Goal: Task Accomplishment & Management: Manage account settings

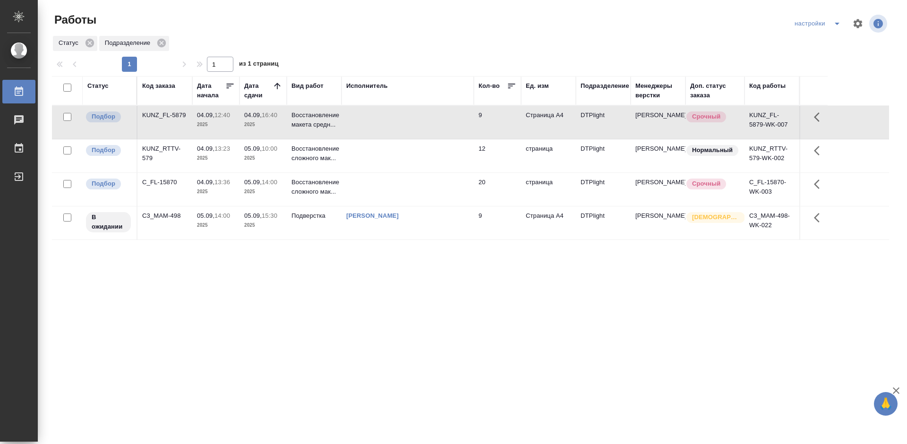
click at [164, 182] on div "C_FL-15870" at bounding box center [164, 182] width 45 height 9
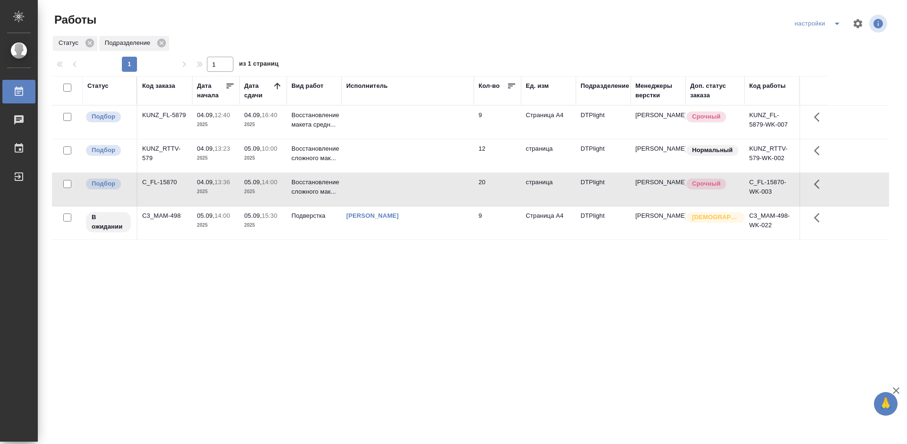
click at [164, 182] on div "C_FL-15870" at bounding box center [164, 182] width 45 height 9
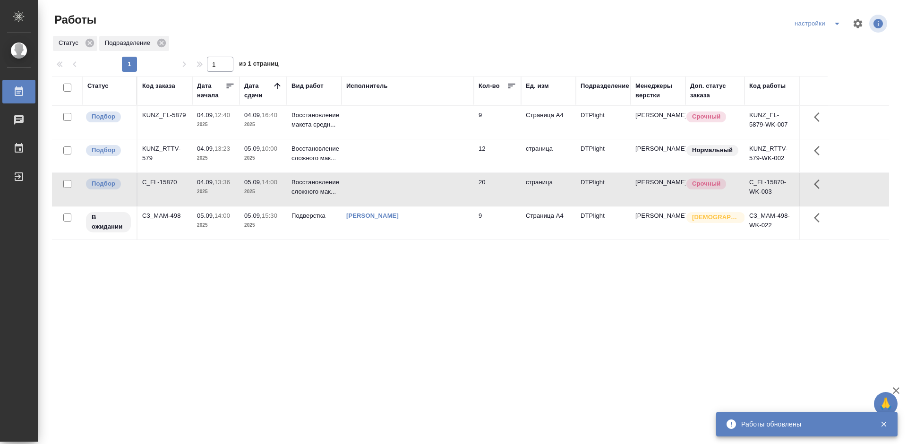
click at [152, 149] on div "KUNZ_RTTV-579" at bounding box center [164, 153] width 45 height 19
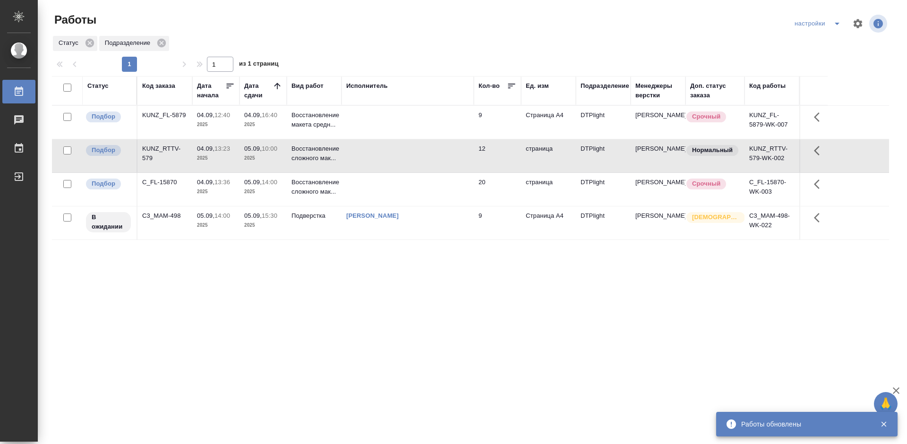
click at [152, 149] on div "KUNZ_RTTV-579" at bounding box center [164, 153] width 45 height 19
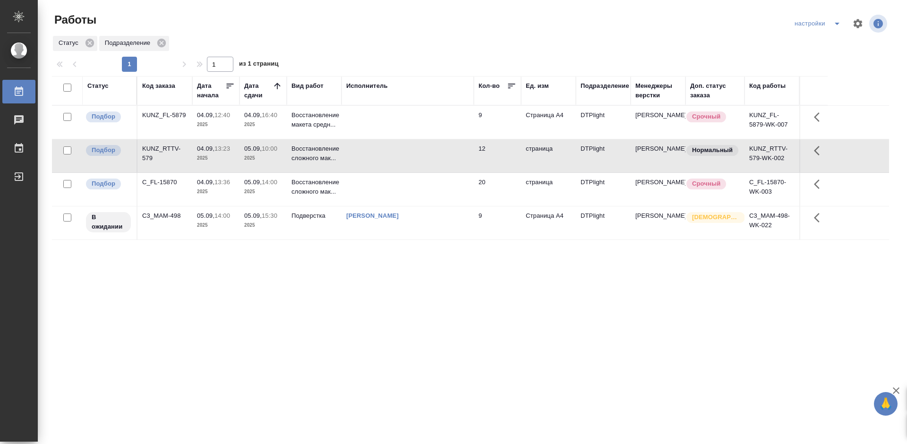
click at [394, 305] on div "Статус Код заказа Дата начала Дата сдачи Вид работ Исполнитель Кол-во Ед. изм П…" at bounding box center [470, 246] width 837 height 340
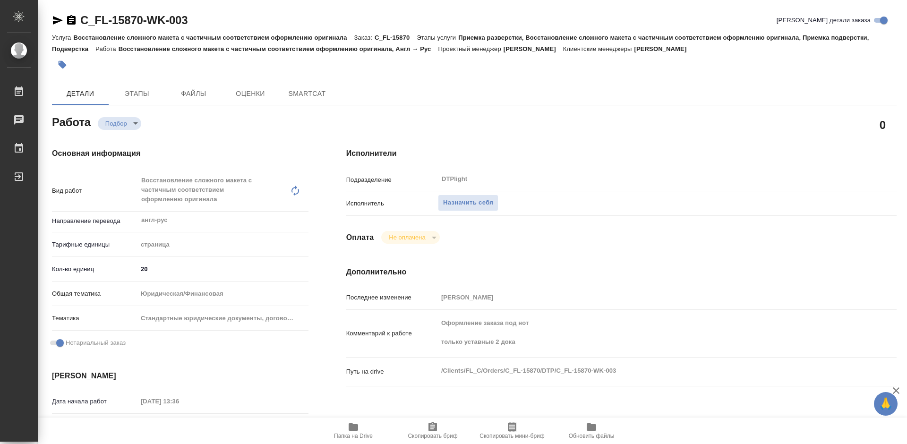
type textarea "x"
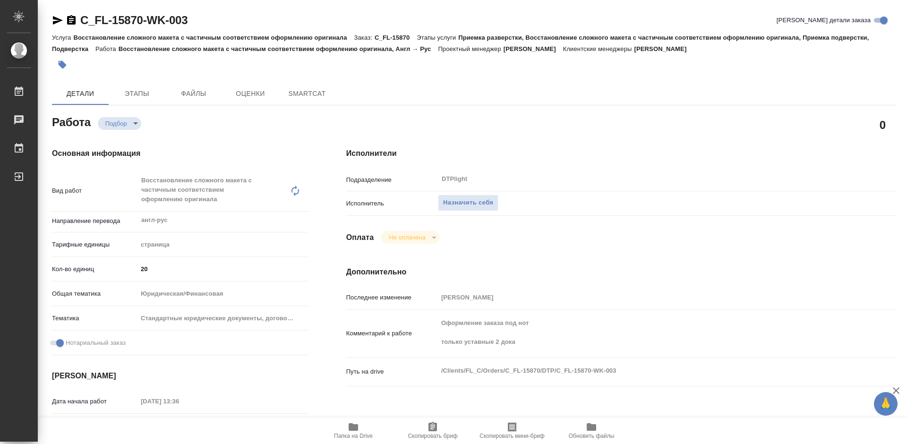
type textarea "x"
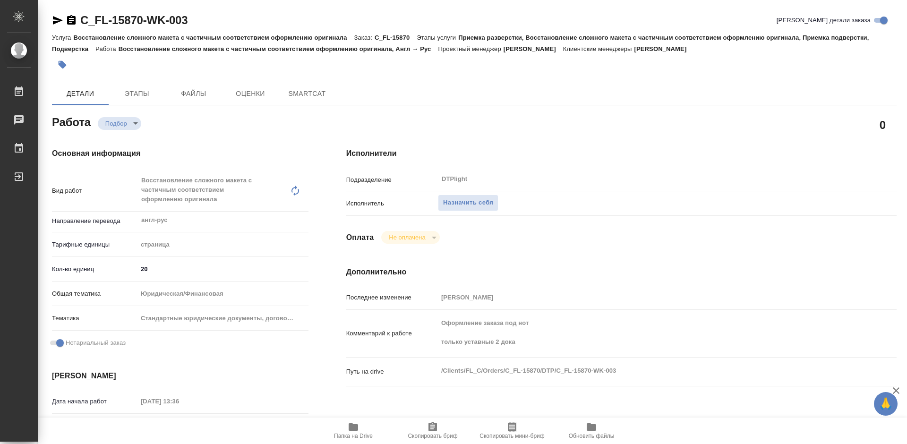
type textarea "x"
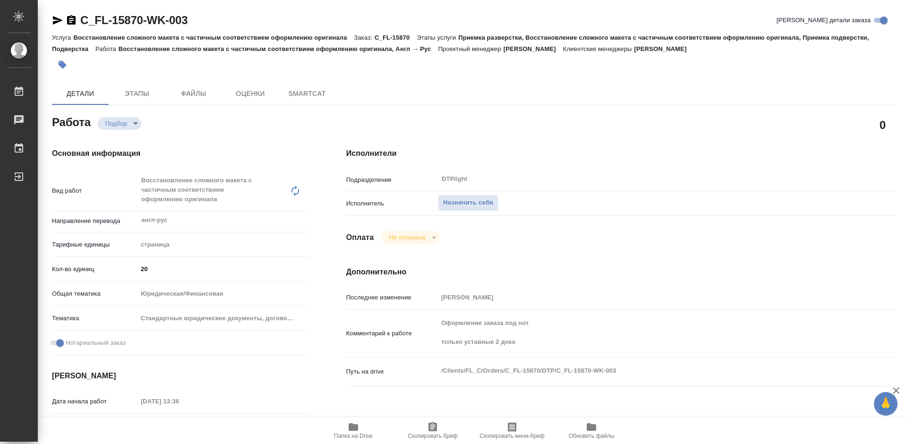
type textarea "x"
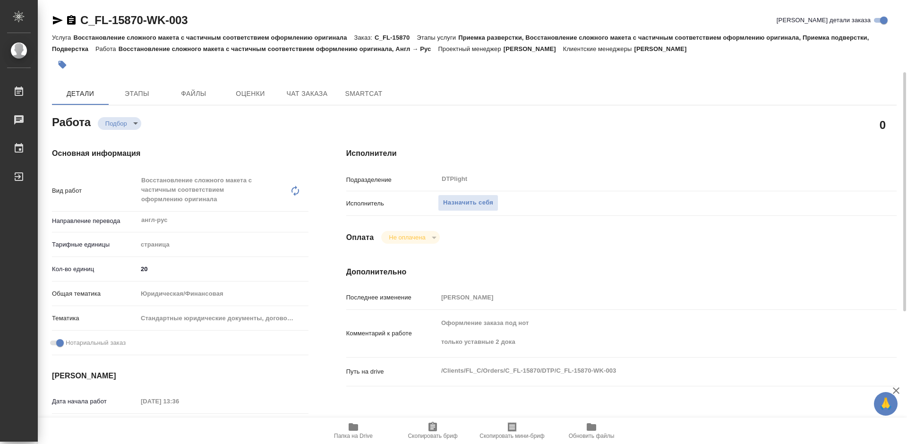
scroll to position [94, 0]
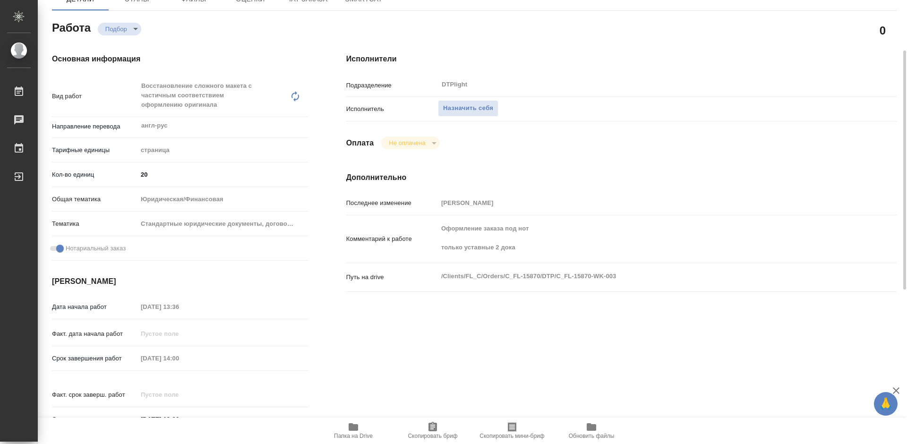
type textarea "x"
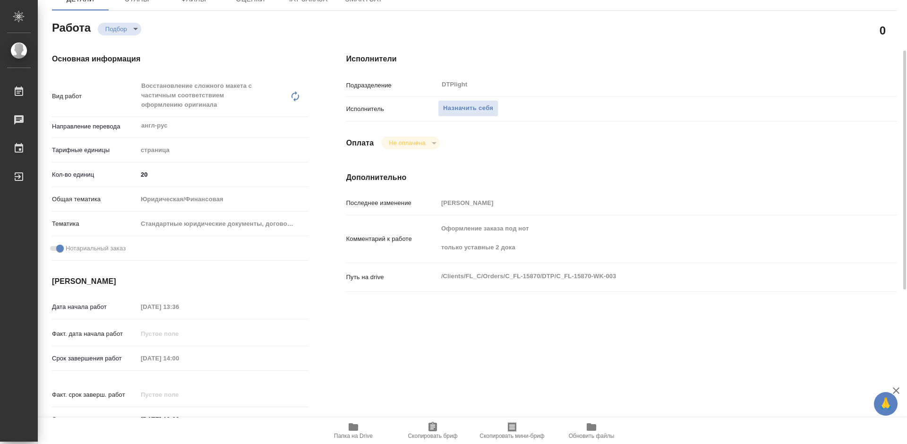
click at [356, 425] on icon "button" at bounding box center [353, 427] width 9 height 8
type textarea "x"
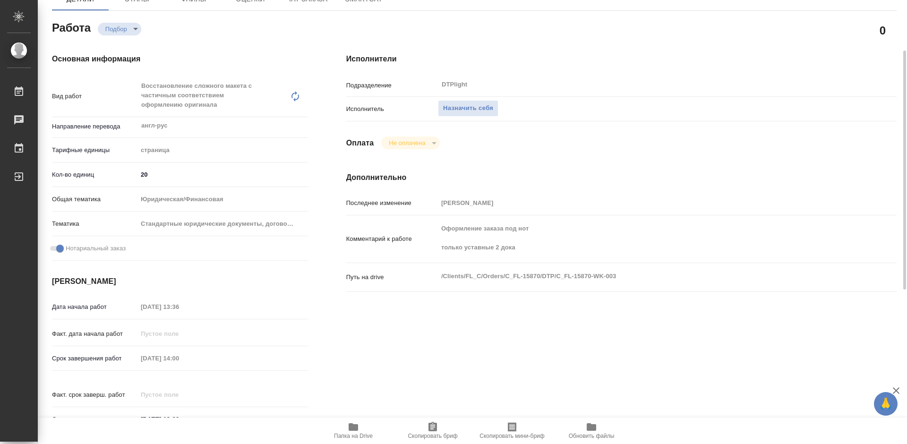
type textarea "x"
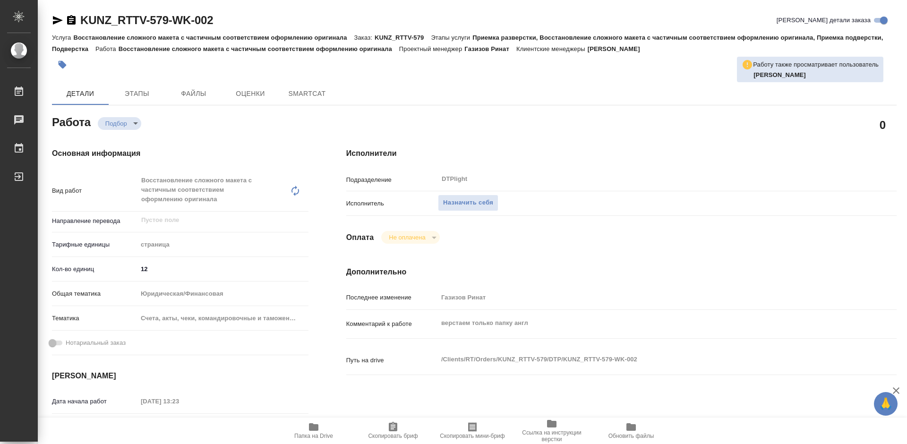
type textarea "x"
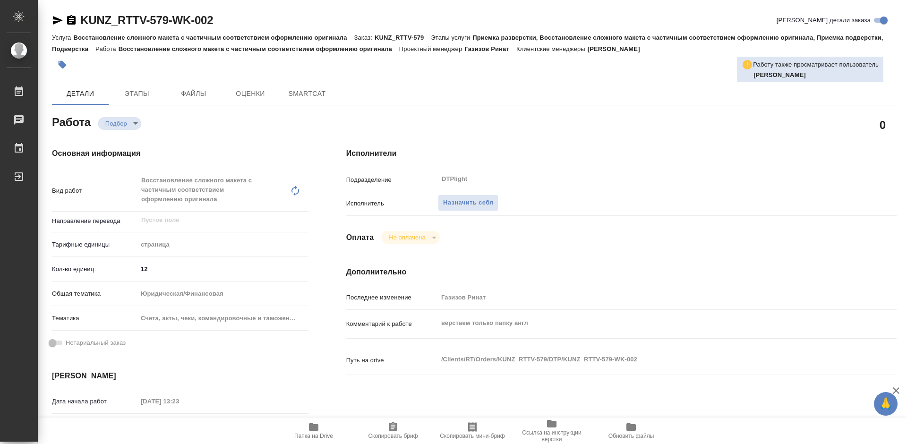
type textarea "x"
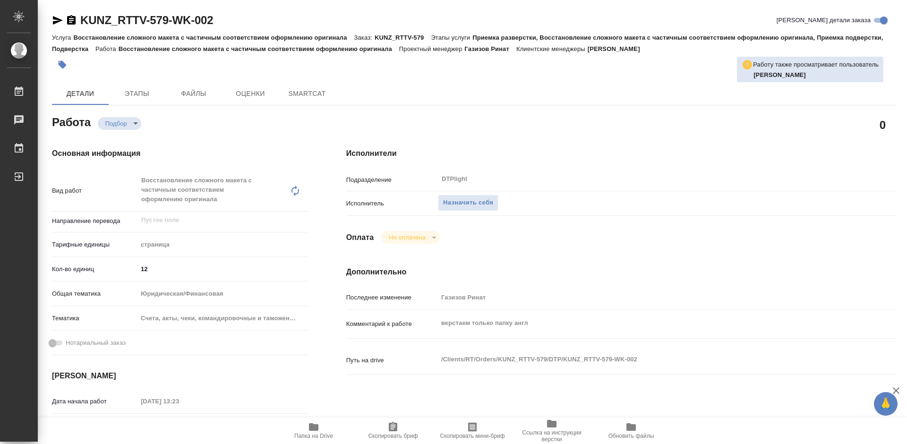
type textarea "x"
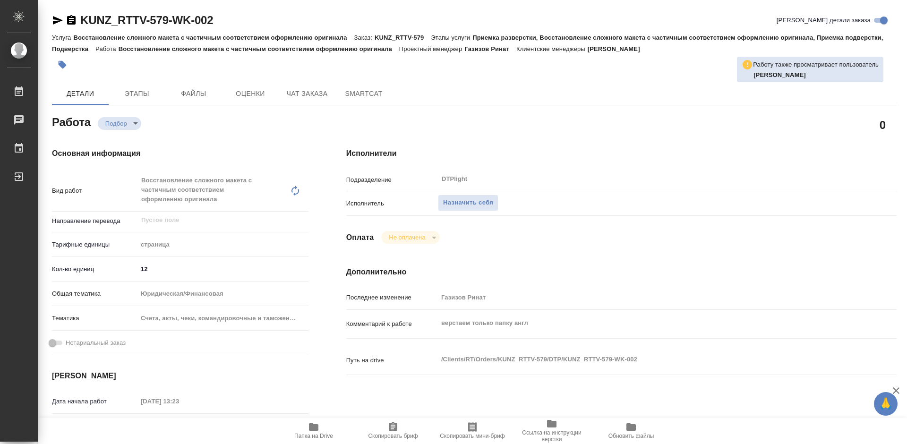
type textarea "x"
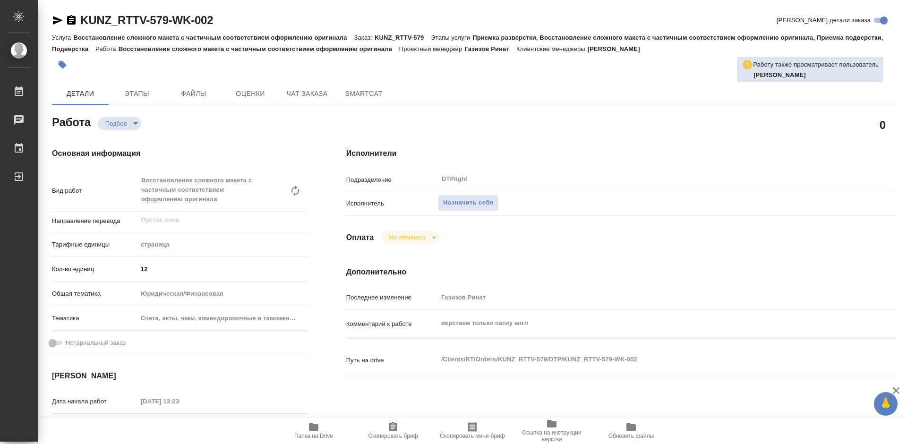
type textarea "x"
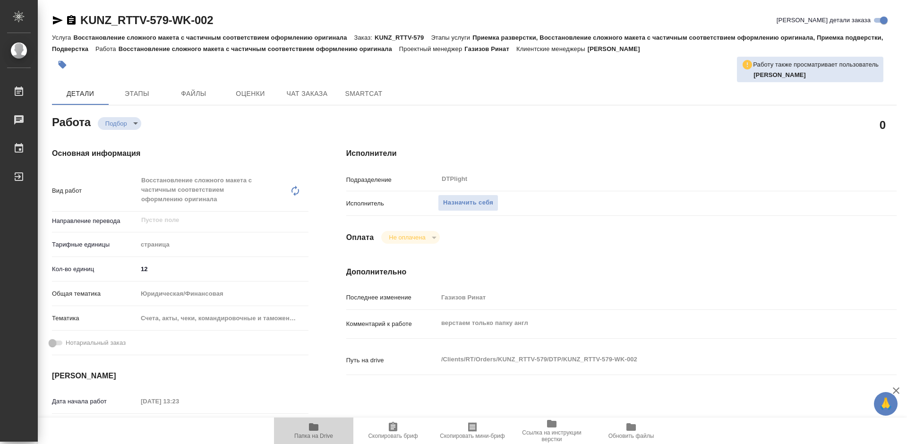
click at [323, 434] on span "Папка на Drive" at bounding box center [313, 436] width 39 height 7
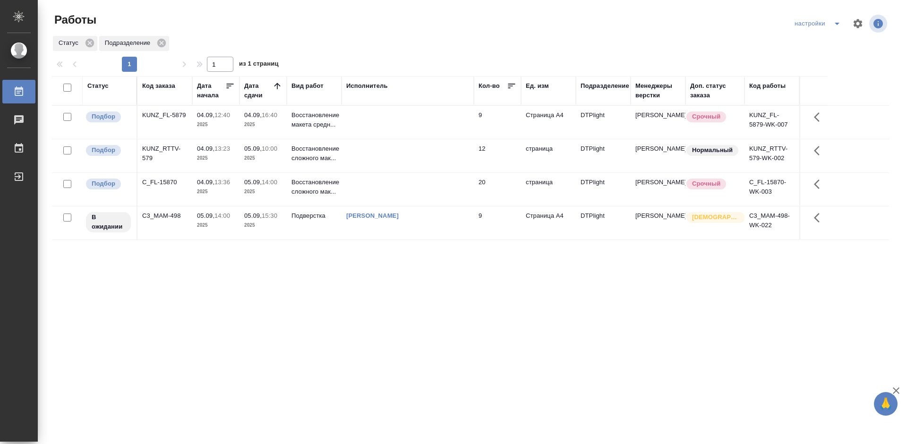
click at [473, 322] on div "Статус Код заказа Дата начала Дата сдачи Вид работ Исполнитель Кол-во Ед. изм П…" at bounding box center [470, 246] width 837 height 340
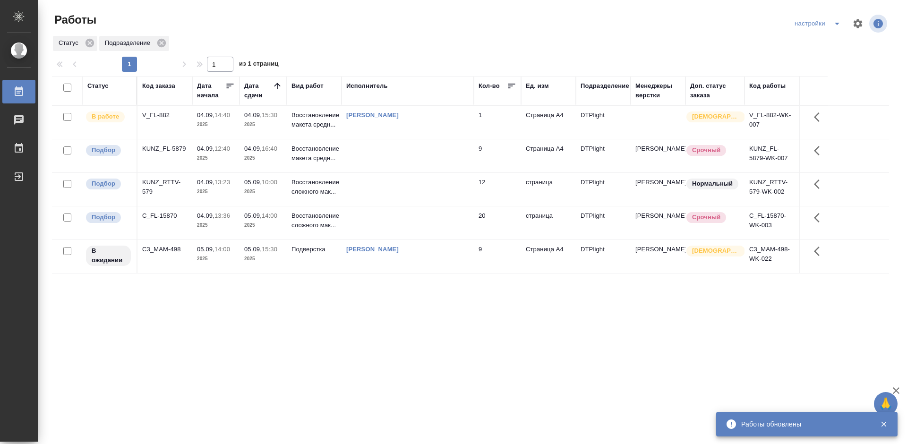
click at [167, 115] on div "V_FL-882" at bounding box center [164, 115] width 45 height 9
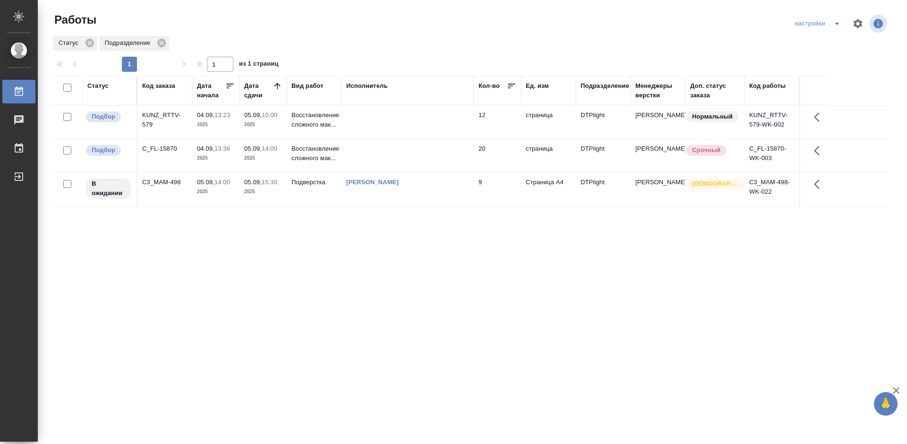
click at [393, 239] on div "Статус Код заказа Дата начала Дата сдачи Вид работ Исполнитель Кол-во Ед. изм П…" at bounding box center [470, 246] width 837 height 340
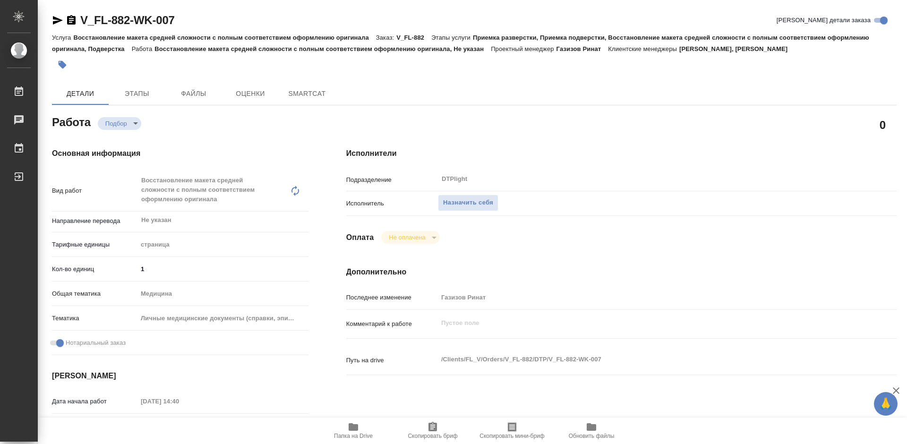
type textarea "x"
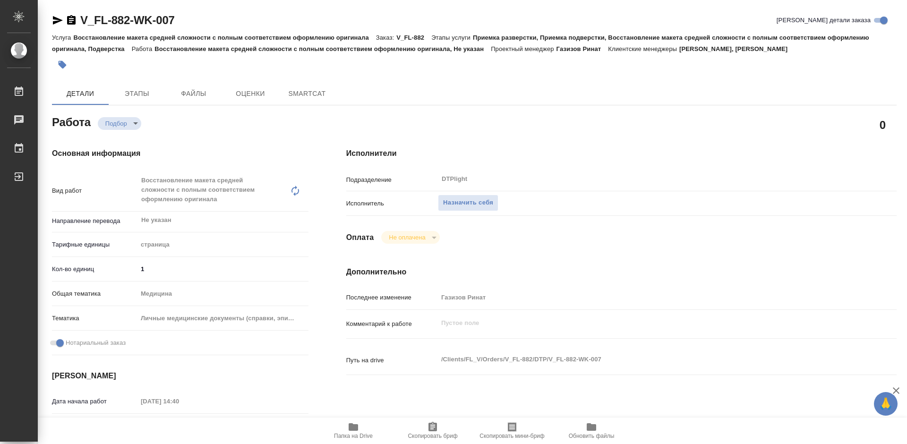
type textarea "x"
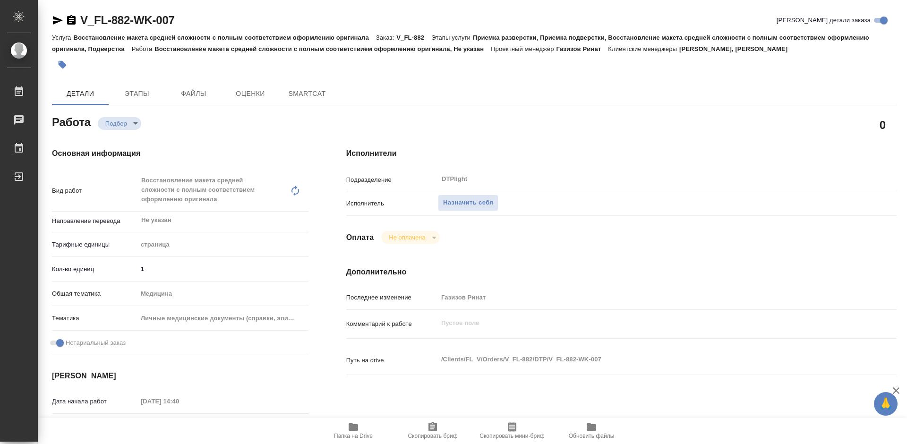
type textarea "x"
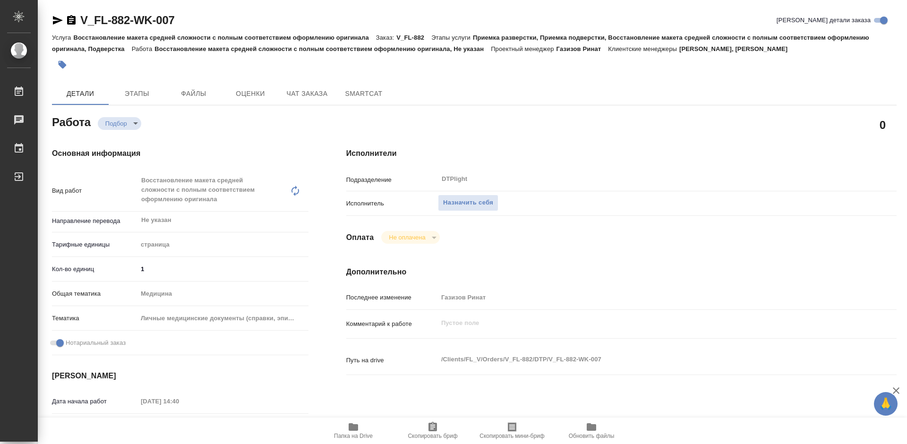
type textarea "x"
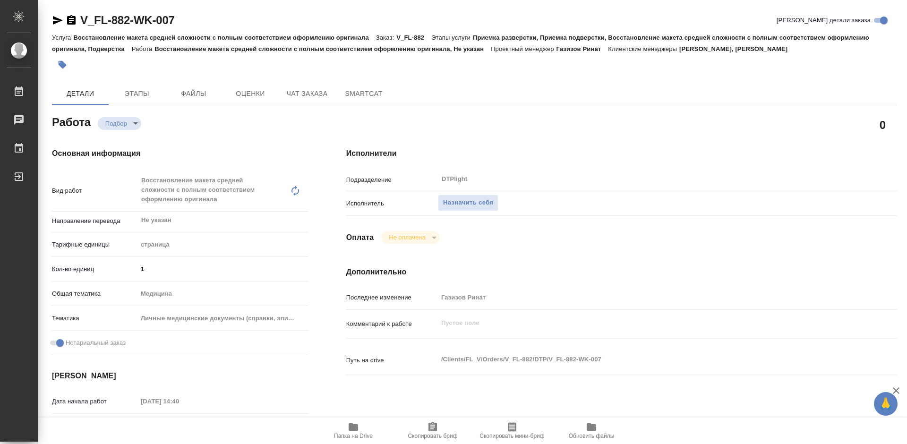
click at [353, 428] on icon "button" at bounding box center [353, 427] width 9 height 8
type textarea "x"
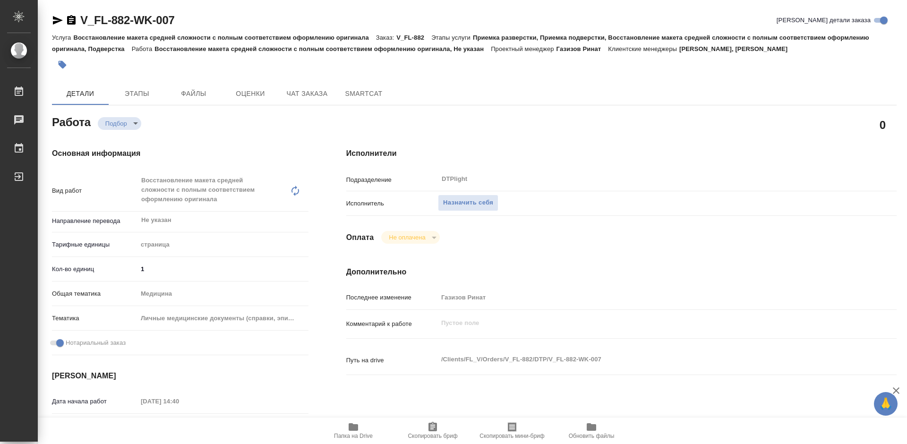
type textarea "x"
click at [455, 202] on span "Назначить себя" at bounding box center [468, 202] width 50 height 11
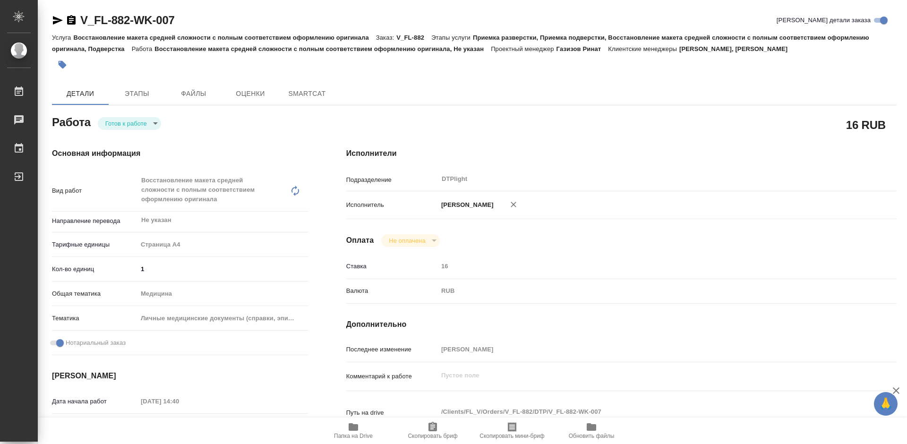
type textarea "x"
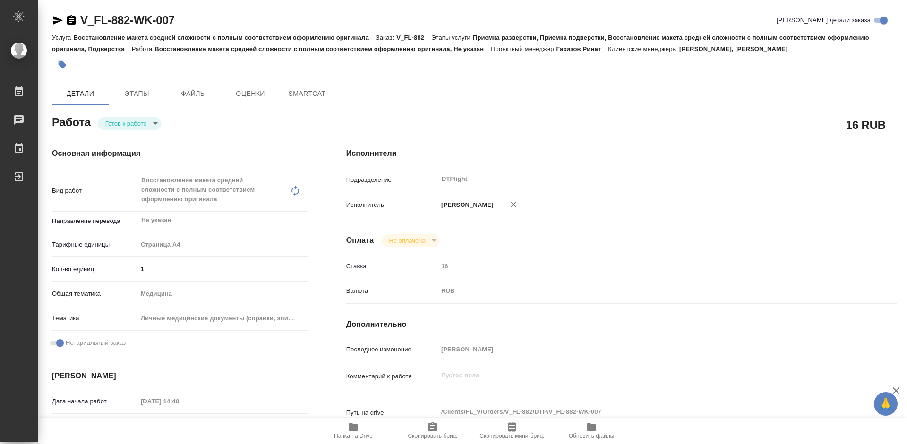
type textarea "x"
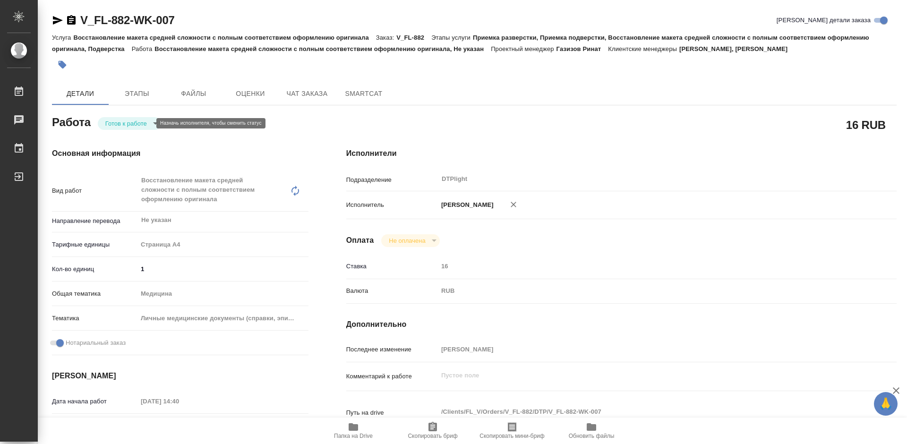
click at [138, 124] on body "🙏 .cls-1 fill:#fff; AWATERA Tretyakova Mariya Работы Чаты График Выйти V_FL-882…" at bounding box center [453, 222] width 907 height 444
type textarea "x"
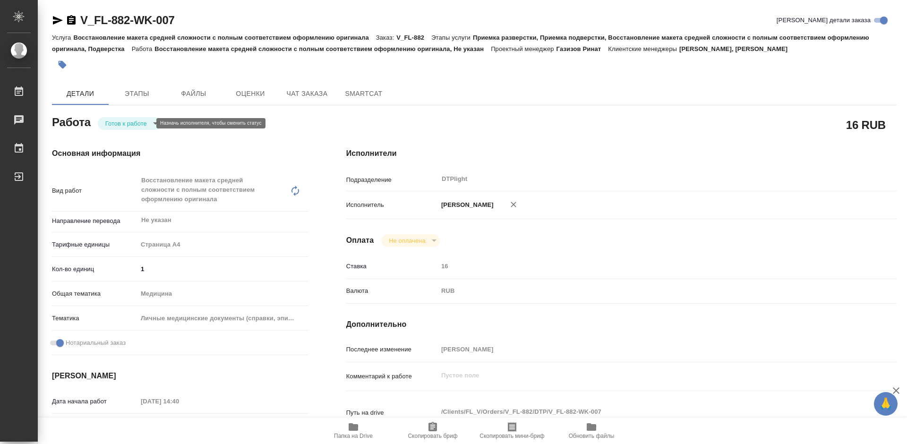
type textarea "x"
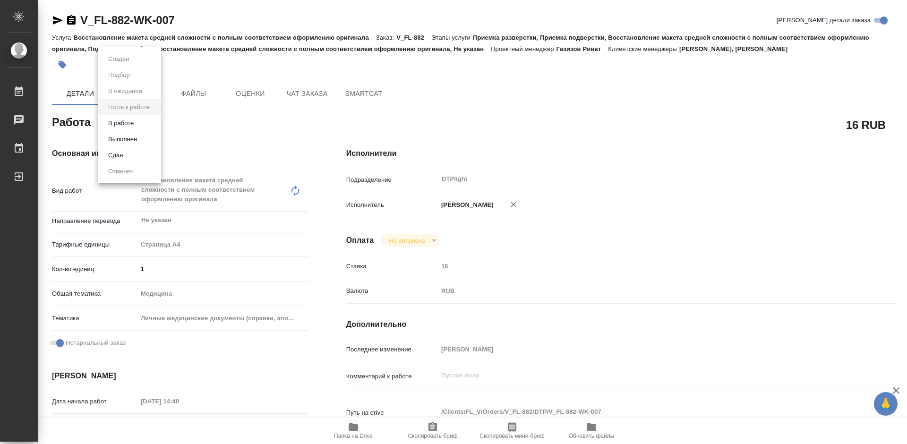
click at [139, 122] on li "В работе" at bounding box center [129, 123] width 63 height 16
type textarea "x"
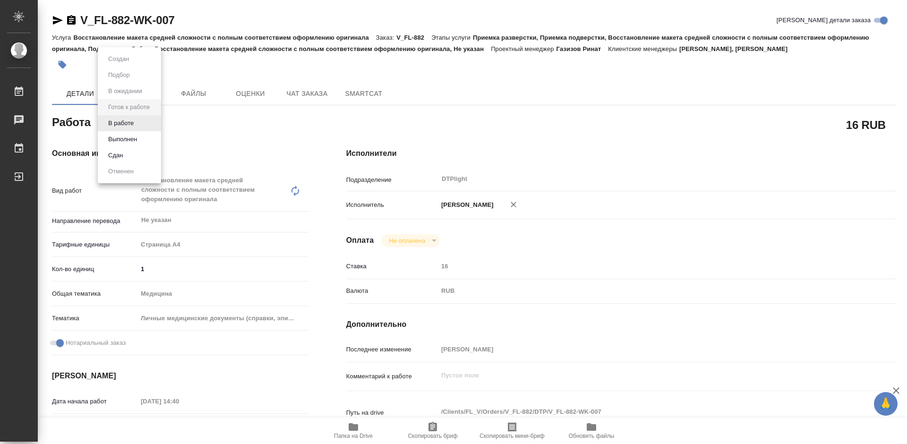
type textarea "x"
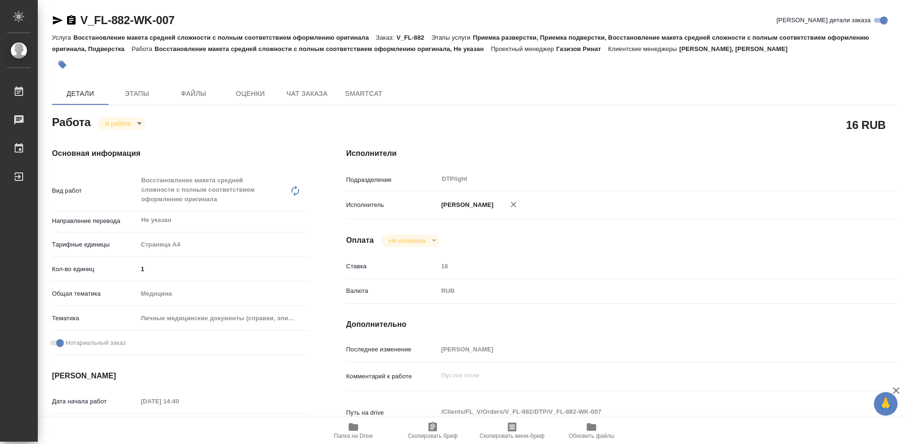
type textarea "x"
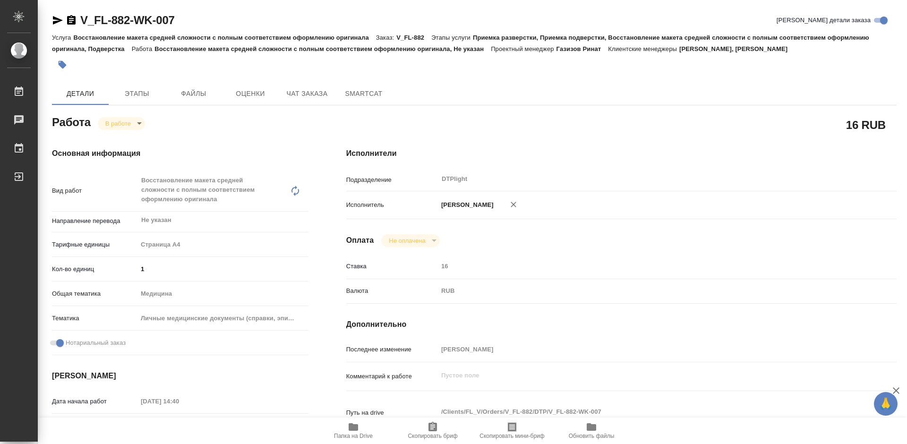
type textarea "x"
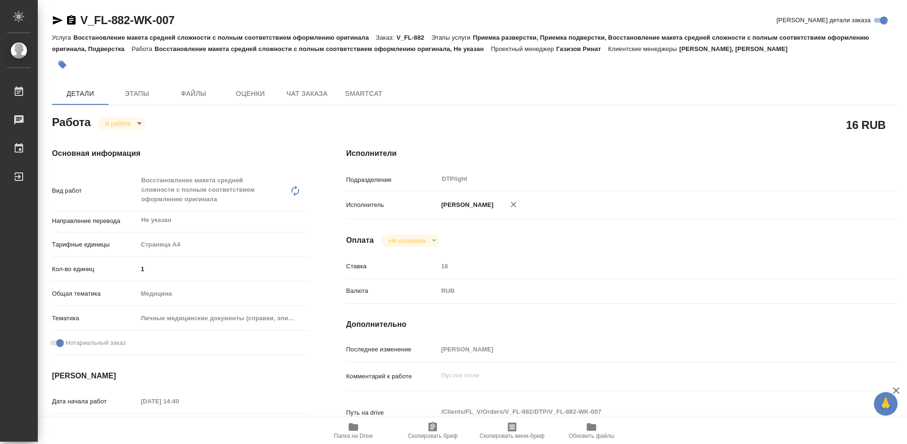
type textarea "x"
click at [134, 126] on body "🙏 .cls-1 fill:#fff; AWATERA Tretyakova Mariya Работы 0 Чаты График Выйти V_FL-8…" at bounding box center [453, 222] width 907 height 444
click at [294, 233] on div at bounding box center [453, 222] width 907 height 444
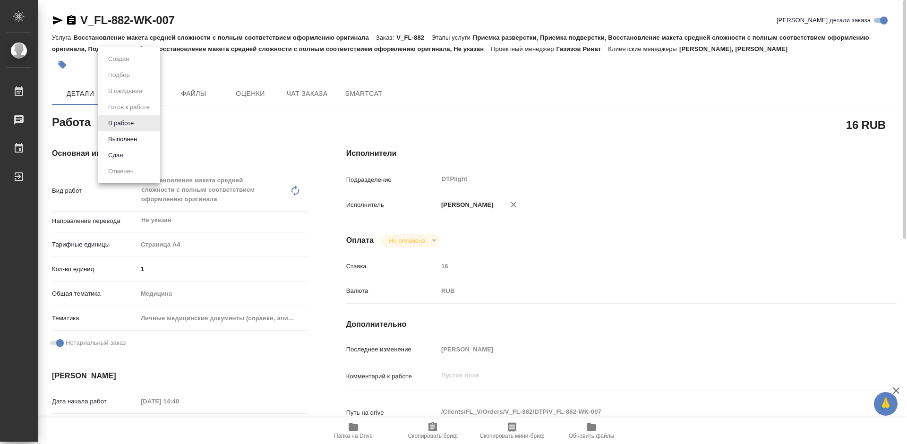
click at [132, 124] on body "🙏 .cls-1 fill:#fff; AWATERA Tretyakova Mariya Работы 0 Чаты График Выйти V_FL-8…" at bounding box center [453, 222] width 907 height 444
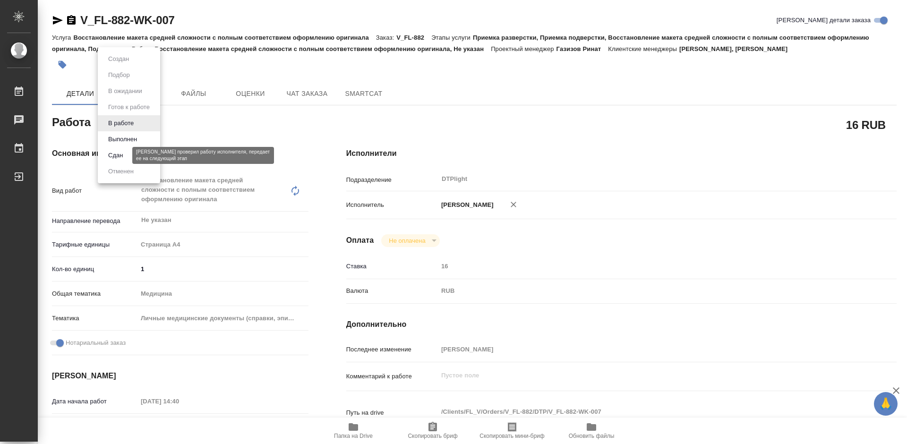
click at [120, 156] on button "Сдан" at bounding box center [115, 155] width 20 height 10
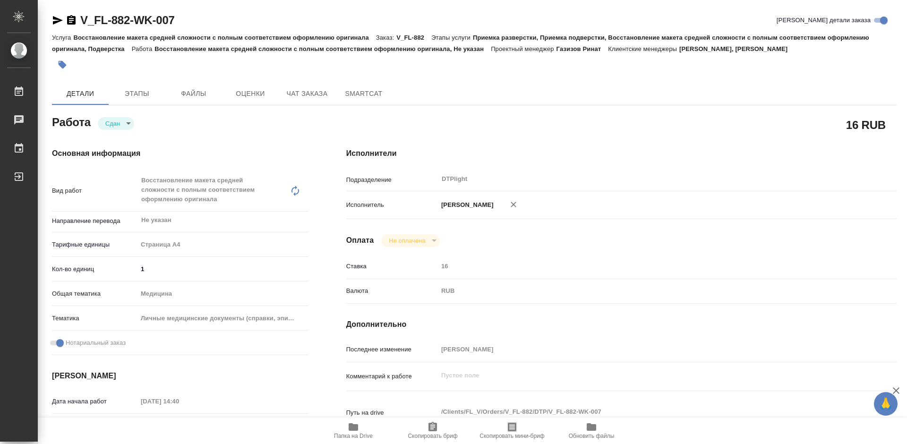
type textarea "x"
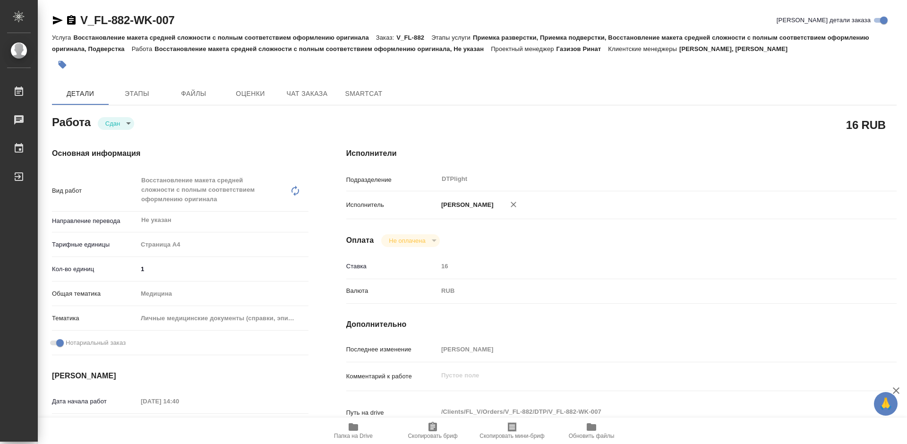
type textarea "x"
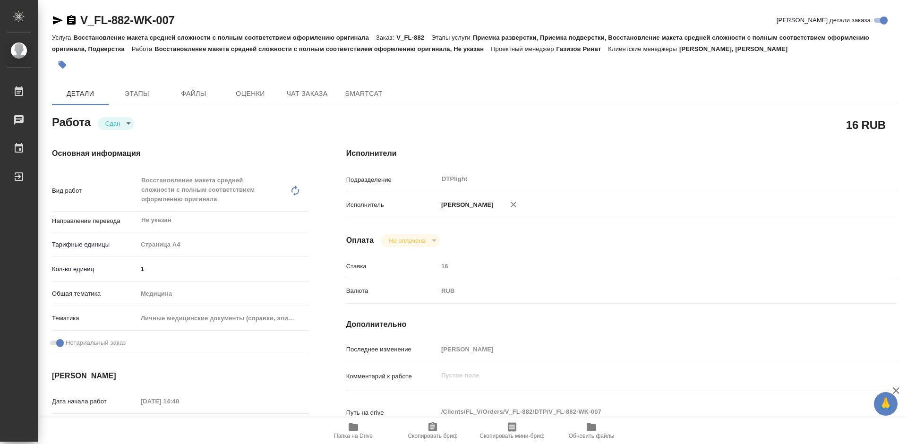
type textarea "x"
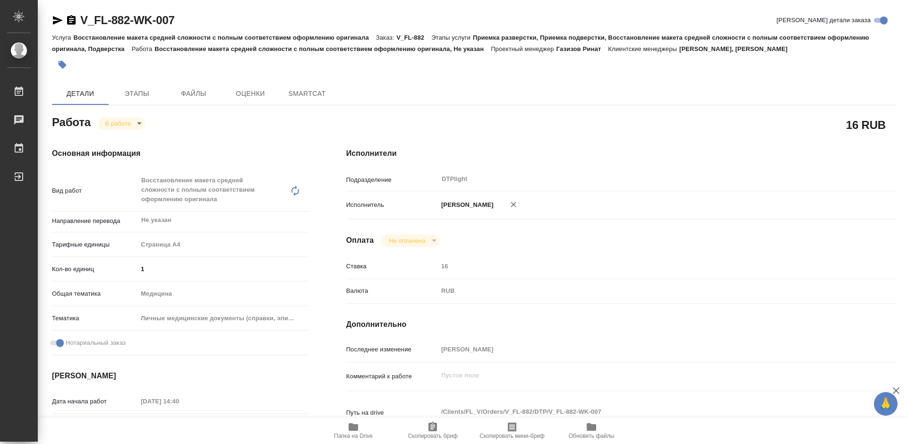
type textarea "x"
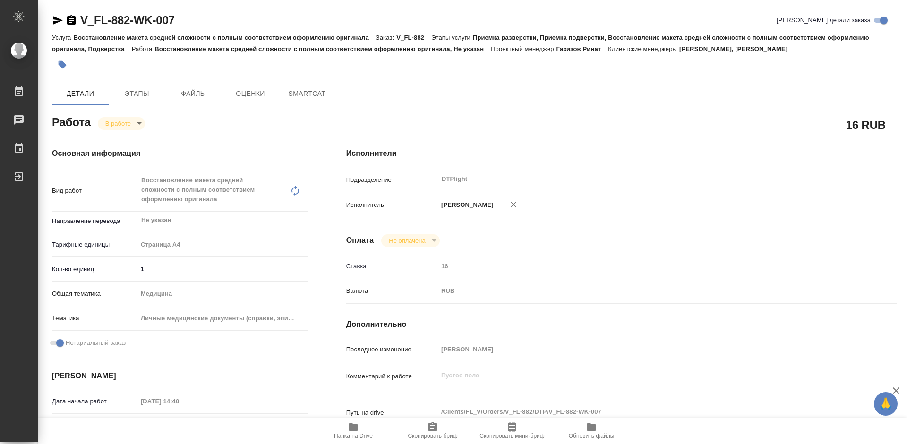
type textarea "x"
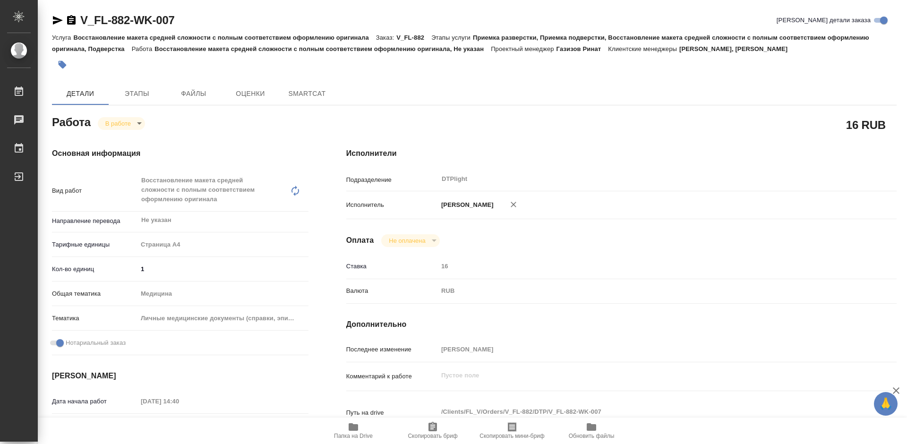
type textarea "x"
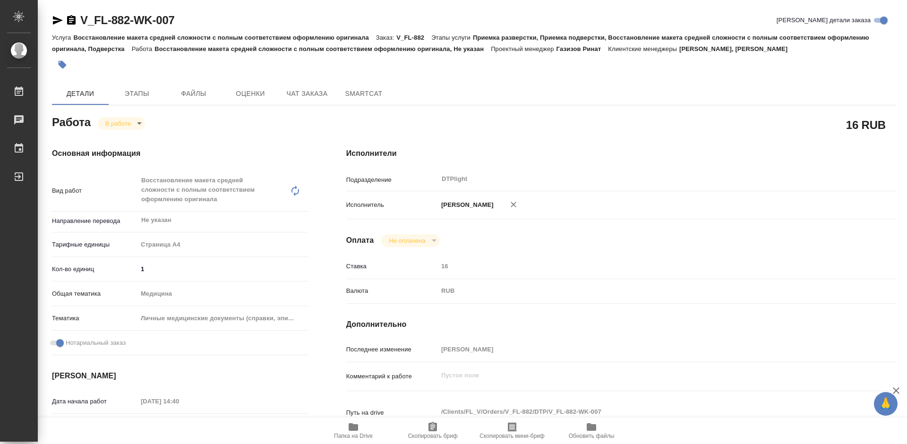
type textarea "x"
